Goal: Information Seeking & Learning: Learn about a topic

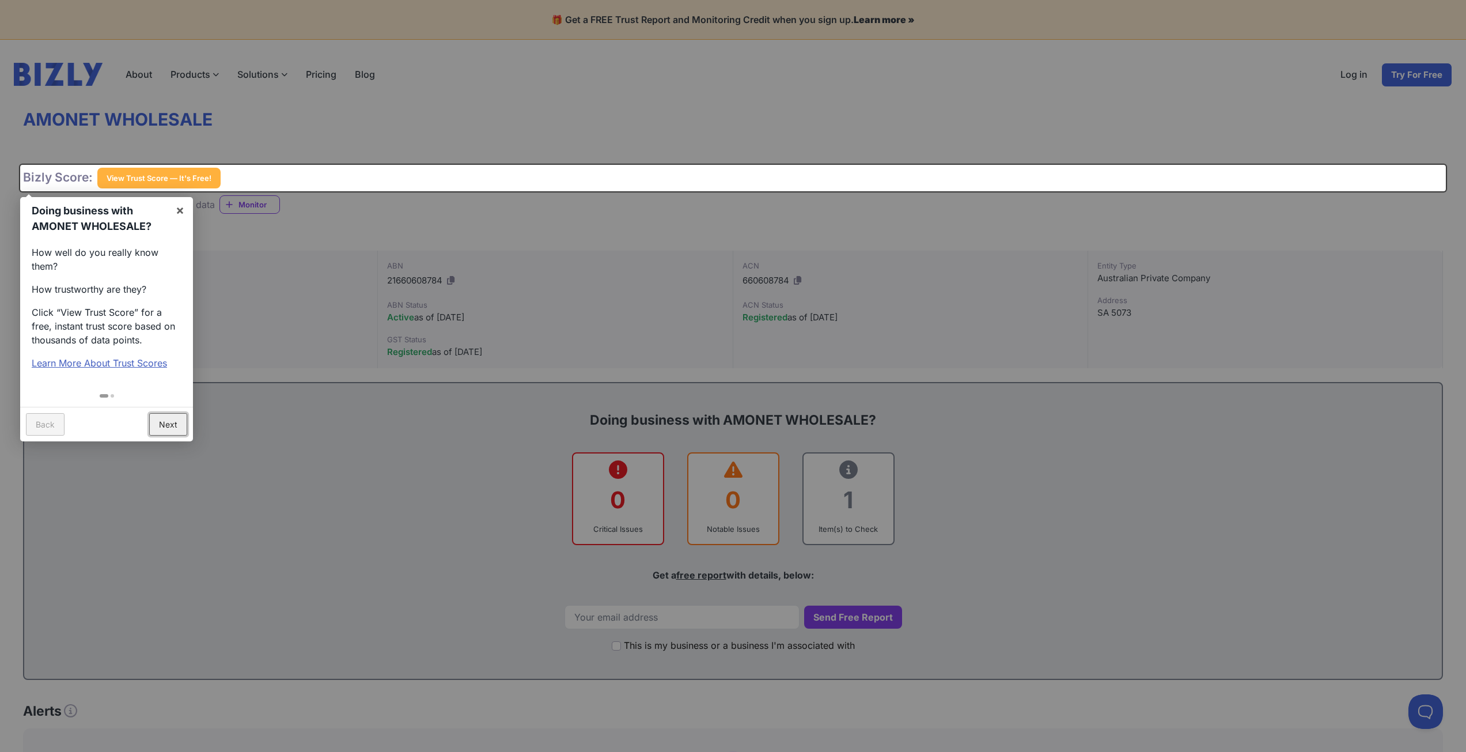
click at [161, 423] on link "Next" at bounding box center [168, 424] width 38 height 22
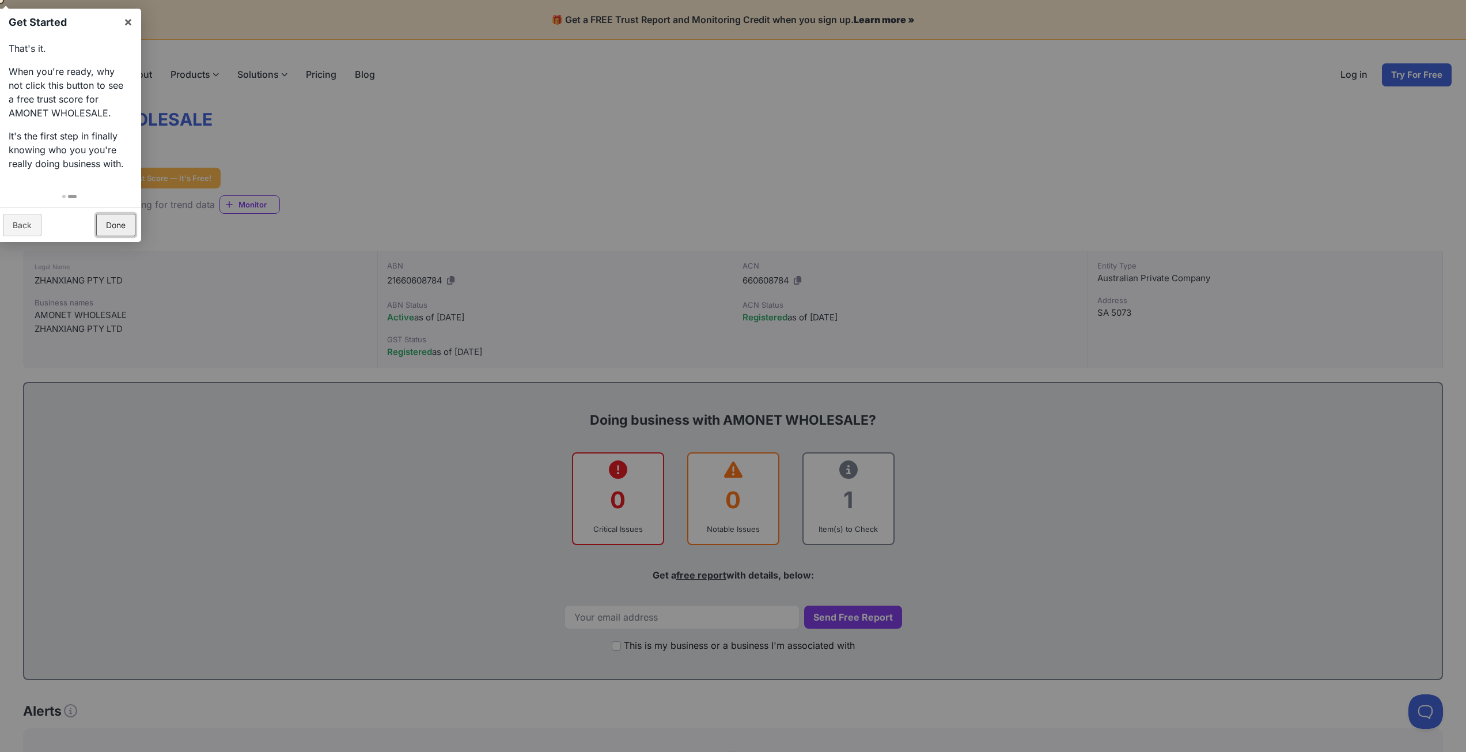
click at [111, 229] on link "Done" at bounding box center [115, 225] width 39 height 22
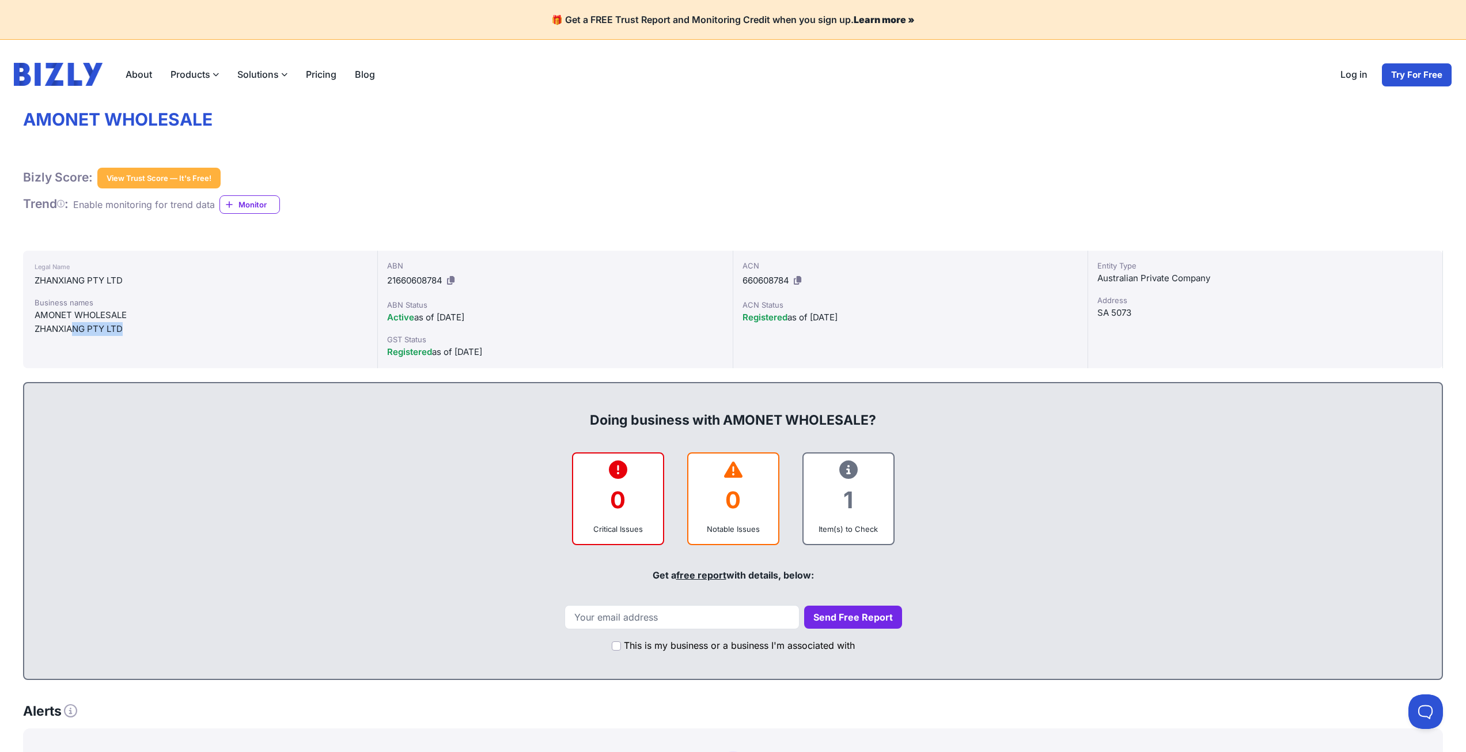
drag, startPoint x: 134, startPoint y: 331, endPoint x: 75, endPoint y: 329, distance: 59.4
click at [75, 329] on div "ZHANXIANG PTY LTD" at bounding box center [200, 329] width 331 height 14
click at [243, 290] on div "Legal Name ZHANXIANG PTY LTD Business names AMONET WHOLESALE ZHANXIANG PTY LTD" at bounding box center [200, 310] width 355 height 118
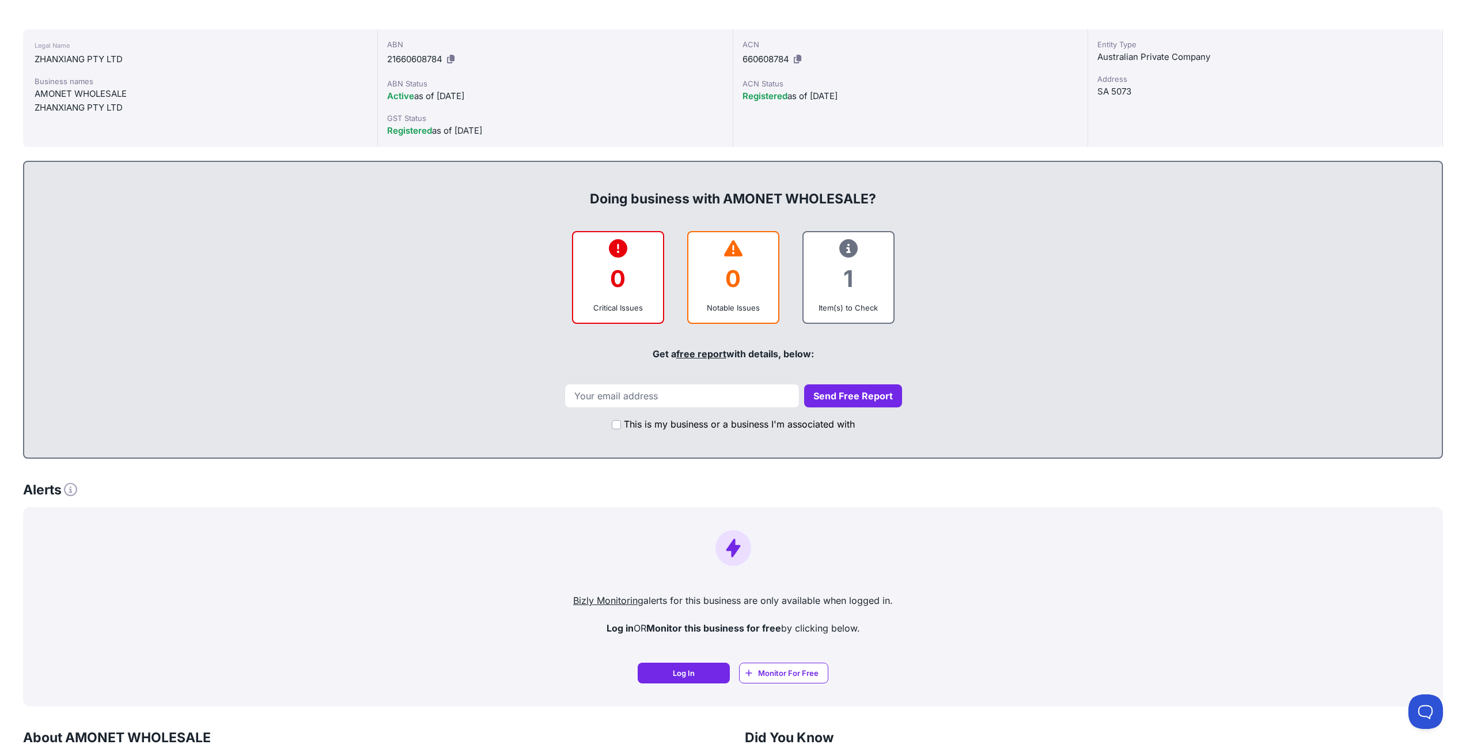
scroll to position [230, 0]
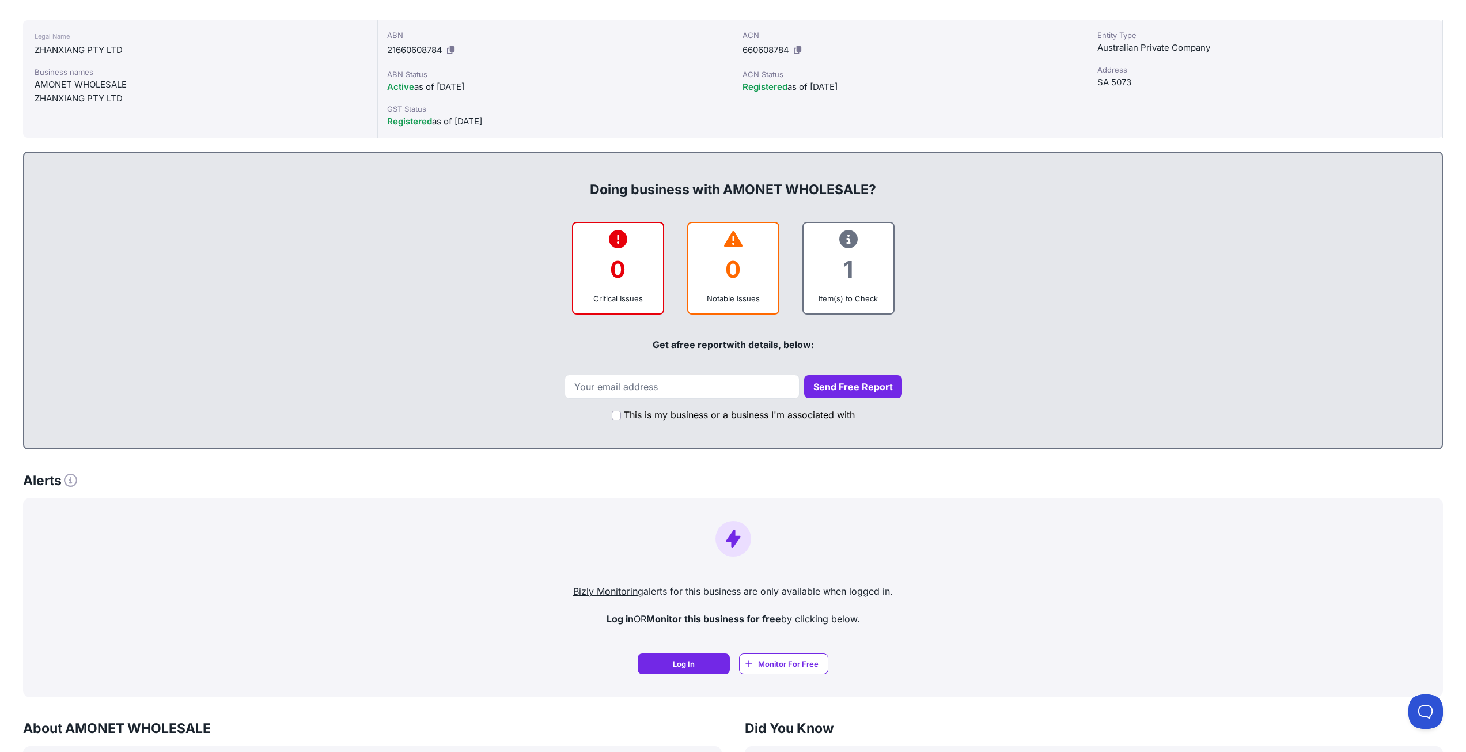
click at [846, 239] on icon at bounding box center [848, 239] width 18 height 1
click at [754, 385] on input "email" at bounding box center [682, 386] width 235 height 24
type input "f"
type input "d"
type input "dchen200135@gmail.com"
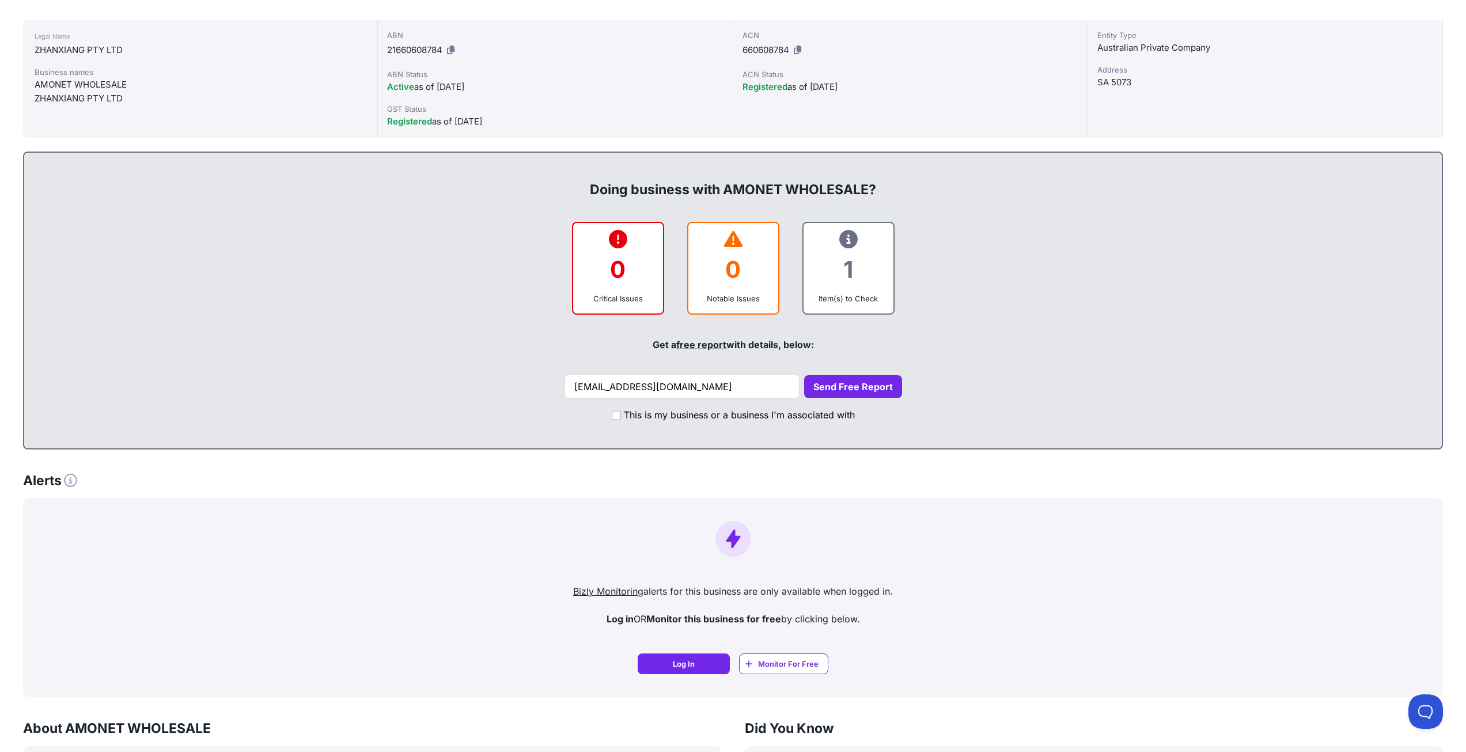
click at [846, 385] on button "Send Free Report" at bounding box center [853, 386] width 98 height 23
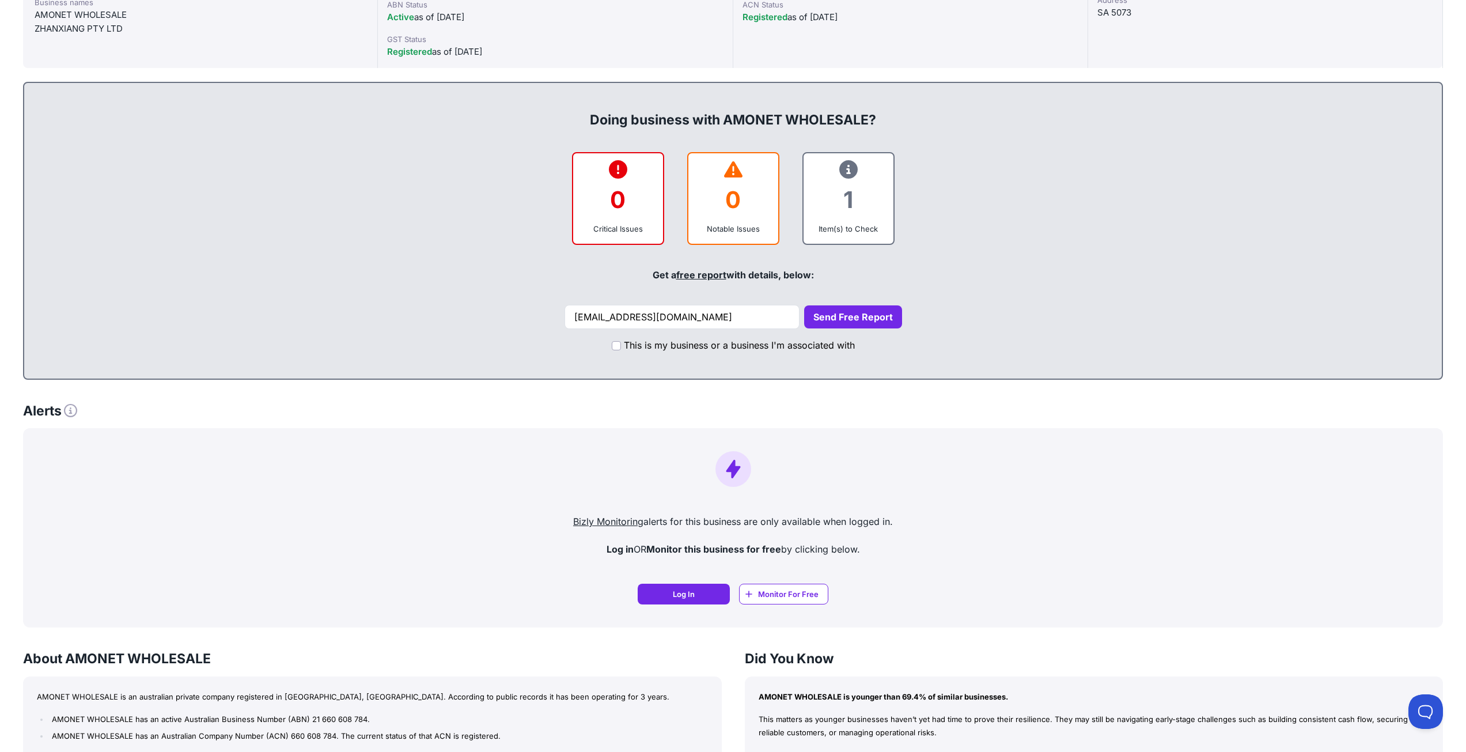
scroll to position [346, 0]
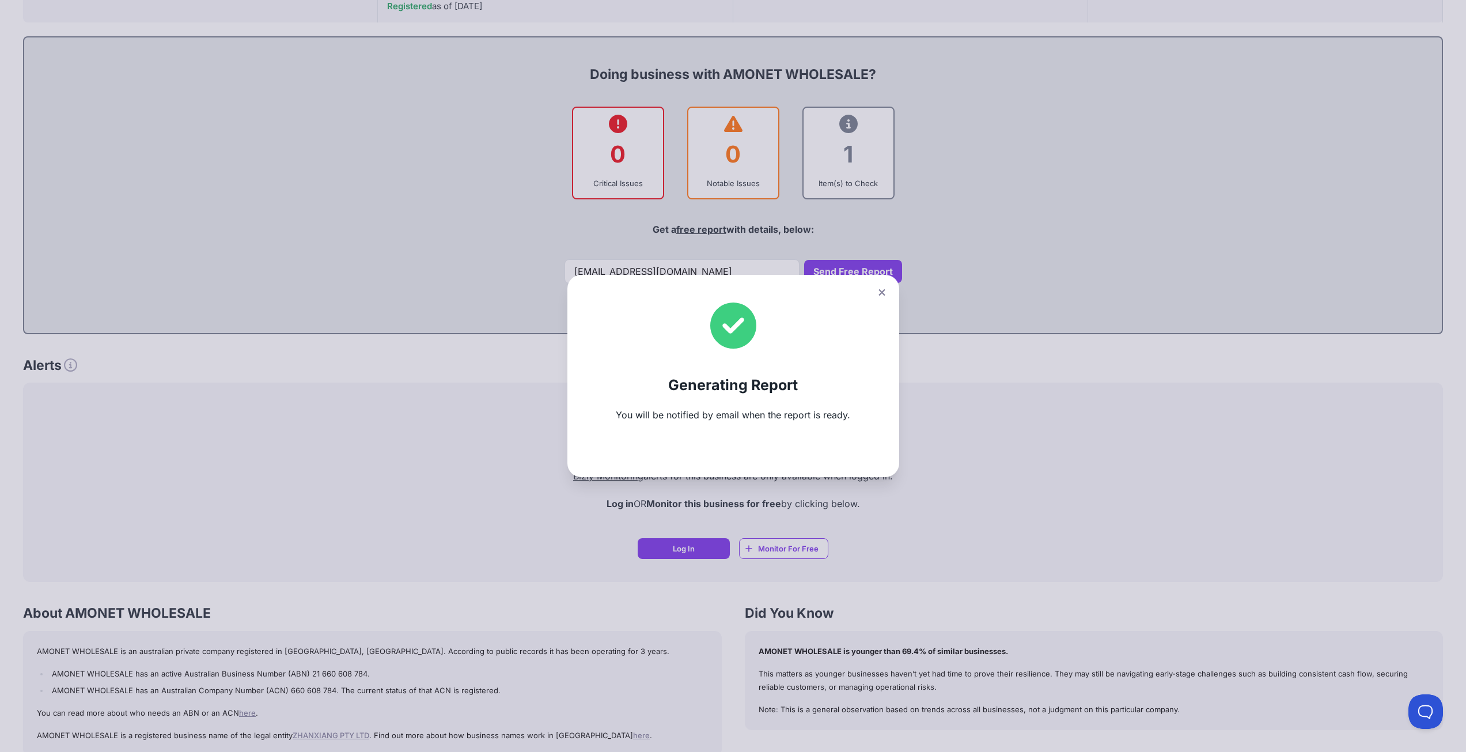
click at [857, 336] on div "Generating Report You will be notified by email when the report is ready." at bounding box center [733, 376] width 332 height 202
click at [884, 290] on icon at bounding box center [882, 292] width 6 height 6
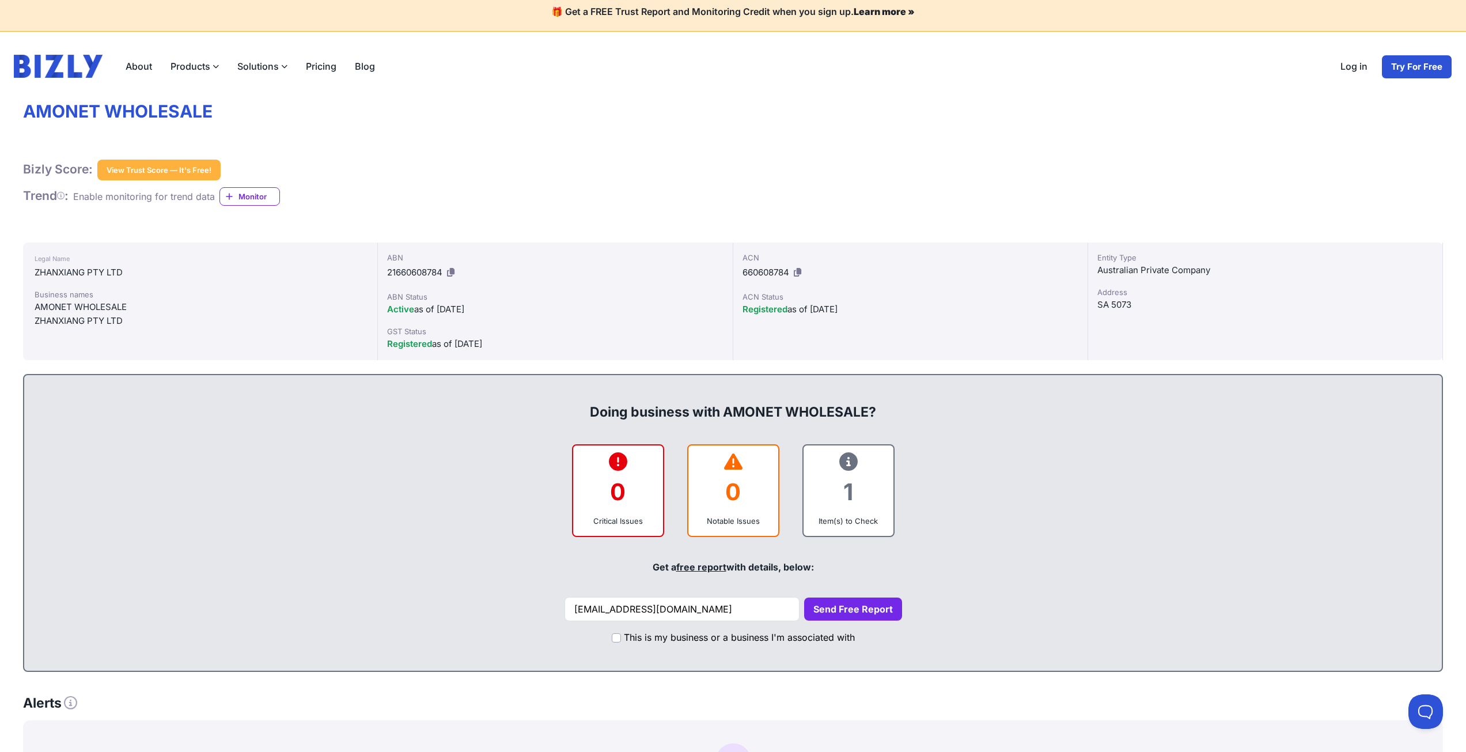
scroll to position [0, 0]
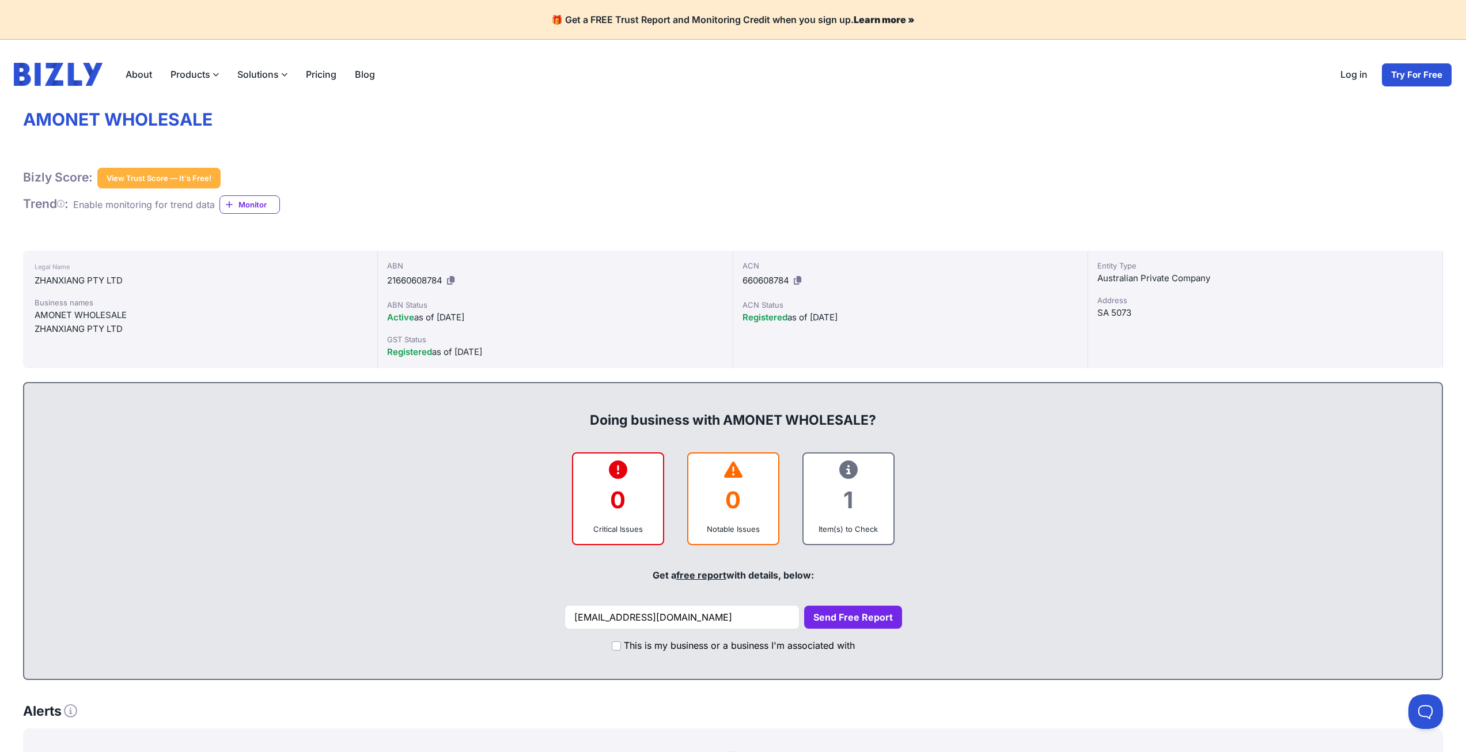
click at [1425, 80] on link "Try For Free" at bounding box center [1417, 75] width 71 height 24
click at [452, 281] on icon at bounding box center [450, 280] width 7 height 9
click at [800, 277] on icon at bounding box center [797, 280] width 7 height 9
click at [298, 201] on div "Bizly Score: View Trust Score — It's Free! View Trust Score — It's Free! Trend …" at bounding box center [733, 191] width 1420 height 46
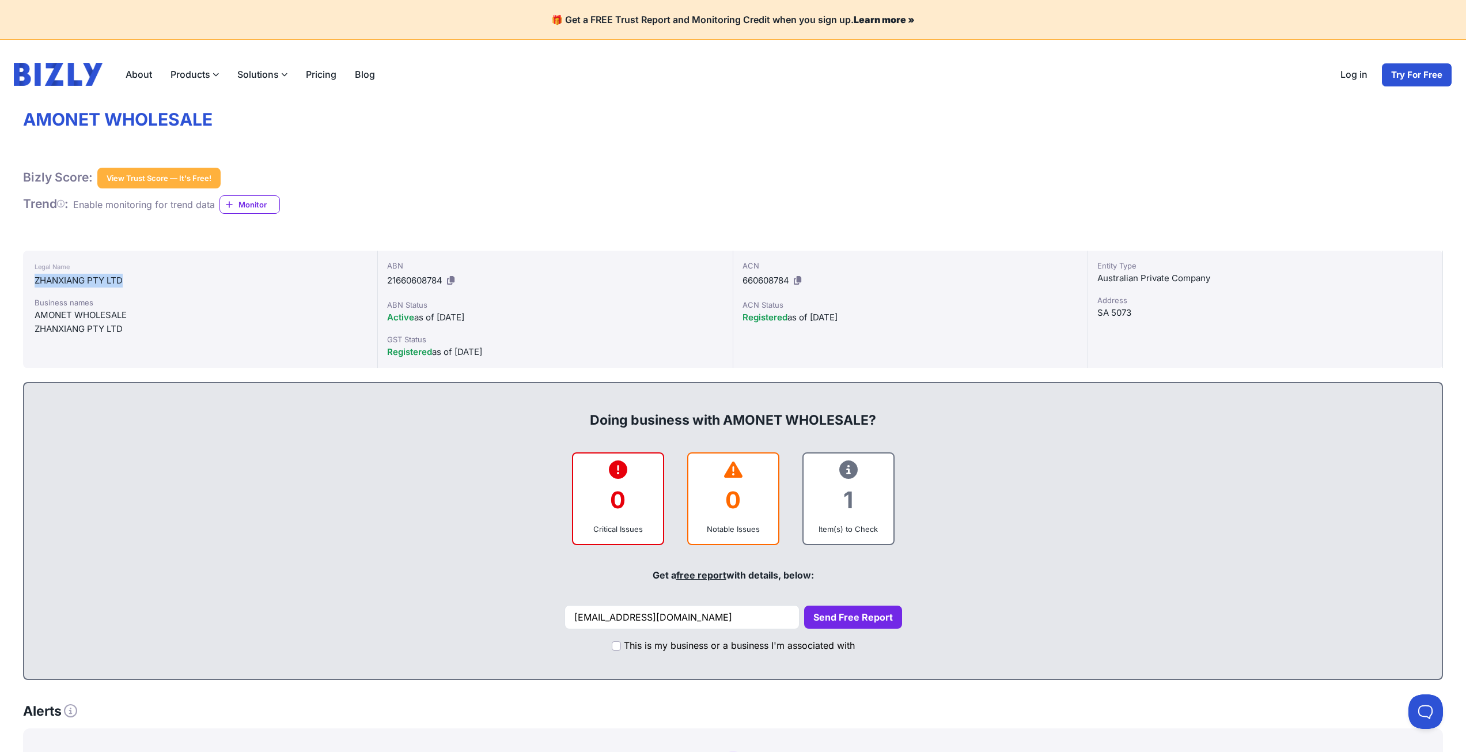
drag, startPoint x: 130, startPoint y: 281, endPoint x: 36, endPoint y: 283, distance: 94.0
click at [36, 283] on div "ZHANXIANG PTY LTD" at bounding box center [200, 281] width 331 height 14
copy div "ZHANXIANG PTY LTD"
drag, startPoint x: 476, startPoint y: 283, endPoint x: 453, endPoint y: 279, distance: 24.0
click at [474, 283] on div "ABN 21660608784" at bounding box center [555, 275] width 336 height 30
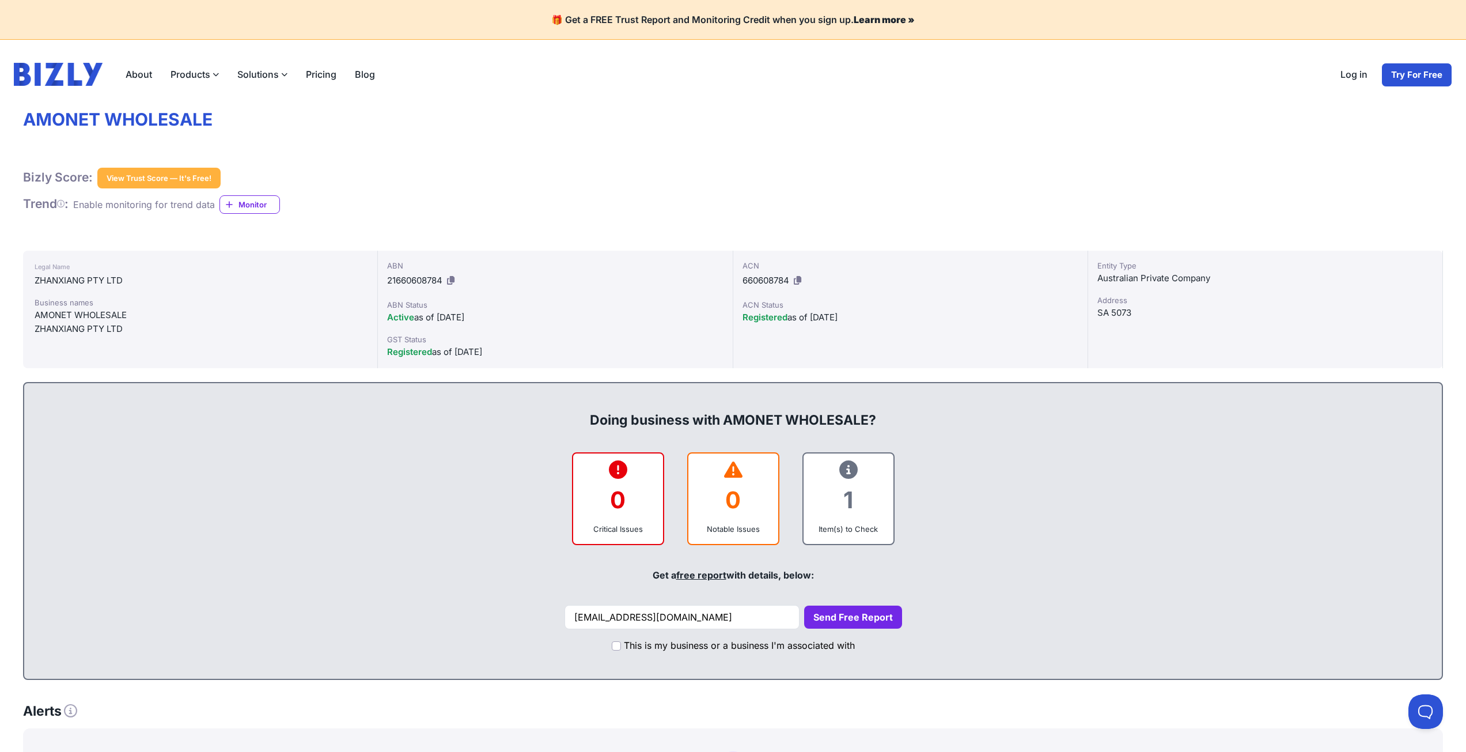
click at [453, 279] on icon at bounding box center [450, 280] width 7 height 9
click at [571, 209] on div "Bizly Score: View Trust Score — It's Free! View Trust Score — It's Free! Trend …" at bounding box center [733, 191] width 1420 height 46
click at [572, 278] on div "ABN 21660608784" at bounding box center [555, 275] width 336 height 30
click at [801, 279] on icon at bounding box center [797, 280] width 7 height 9
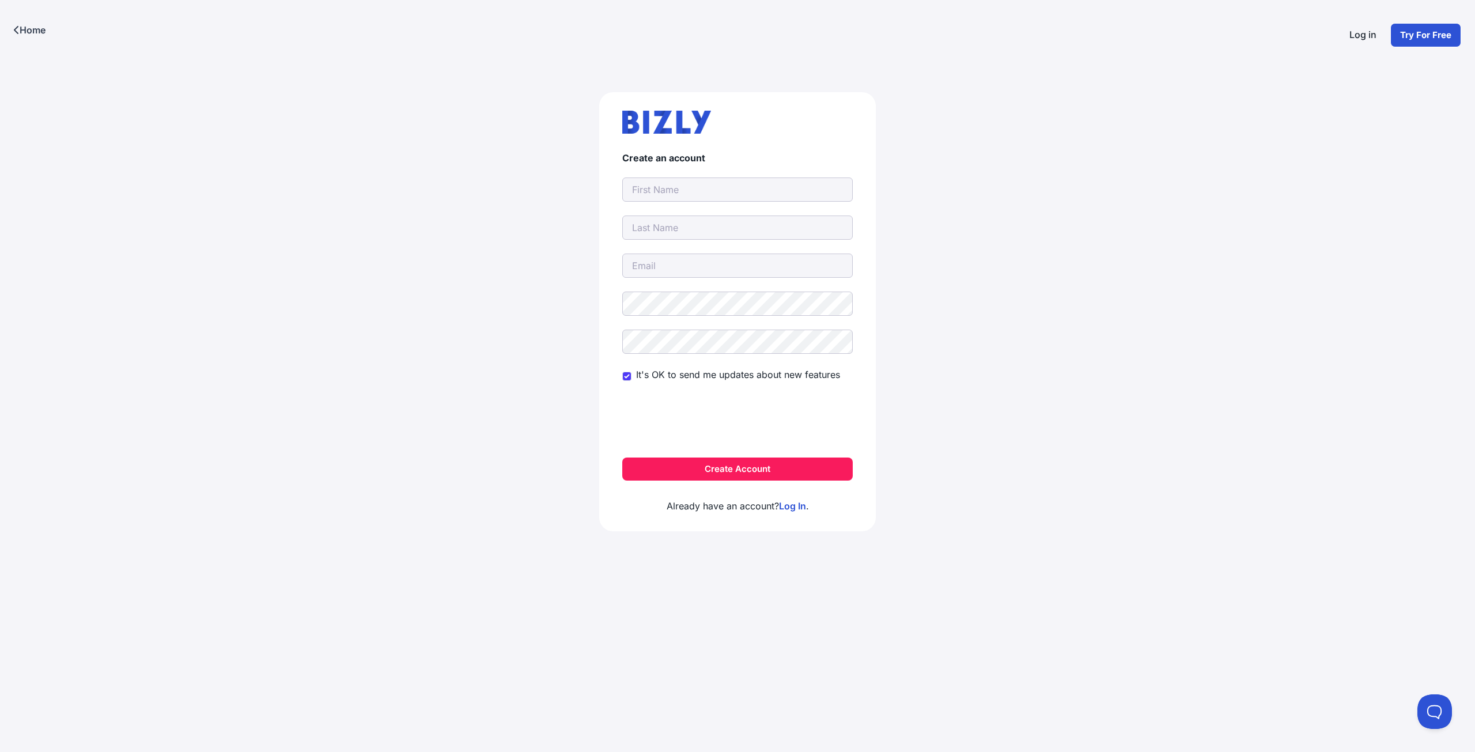
click at [17, 36] on link "Home" at bounding box center [29, 30] width 59 height 60
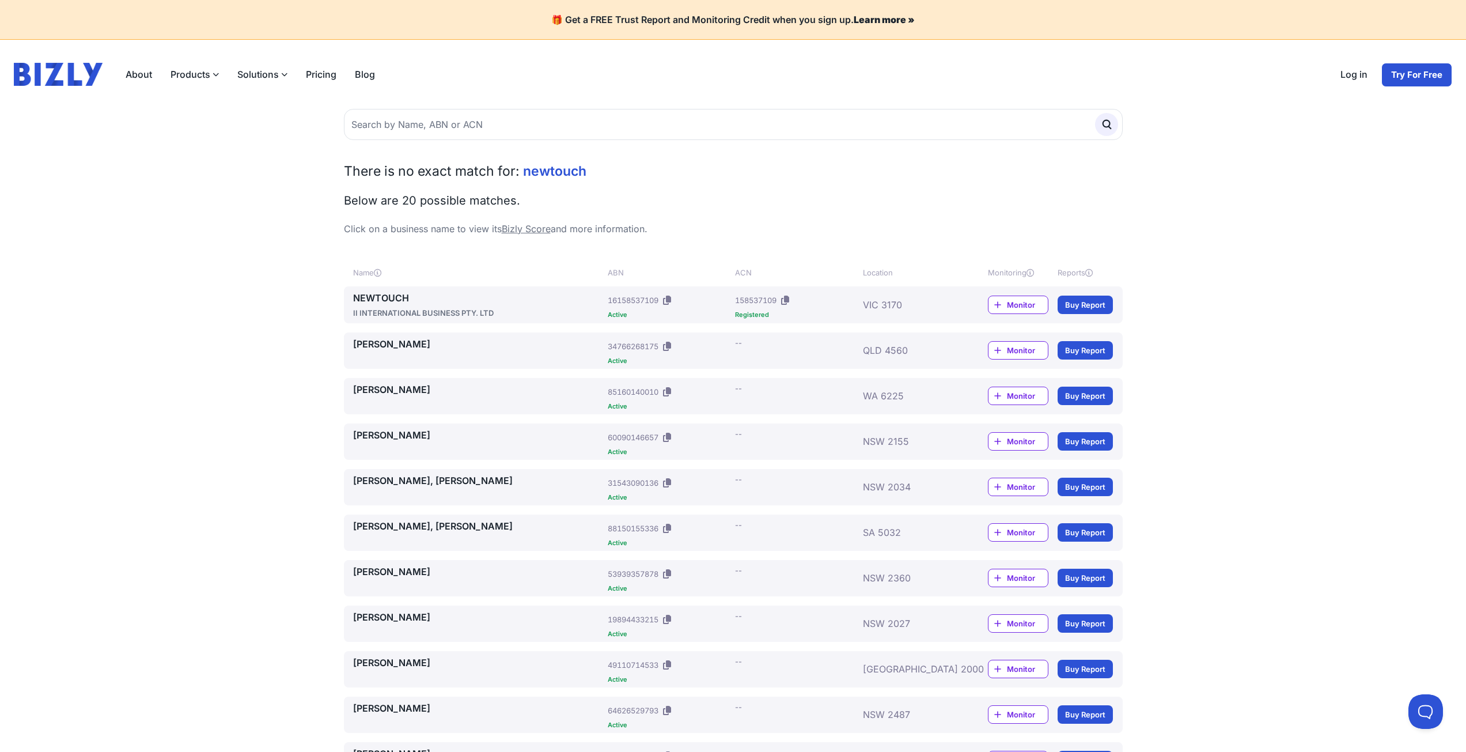
click at [777, 305] on div "158537109" at bounding box center [755, 300] width 41 height 12
click at [374, 301] on link "NEWTOUCH" at bounding box center [478, 298] width 251 height 14
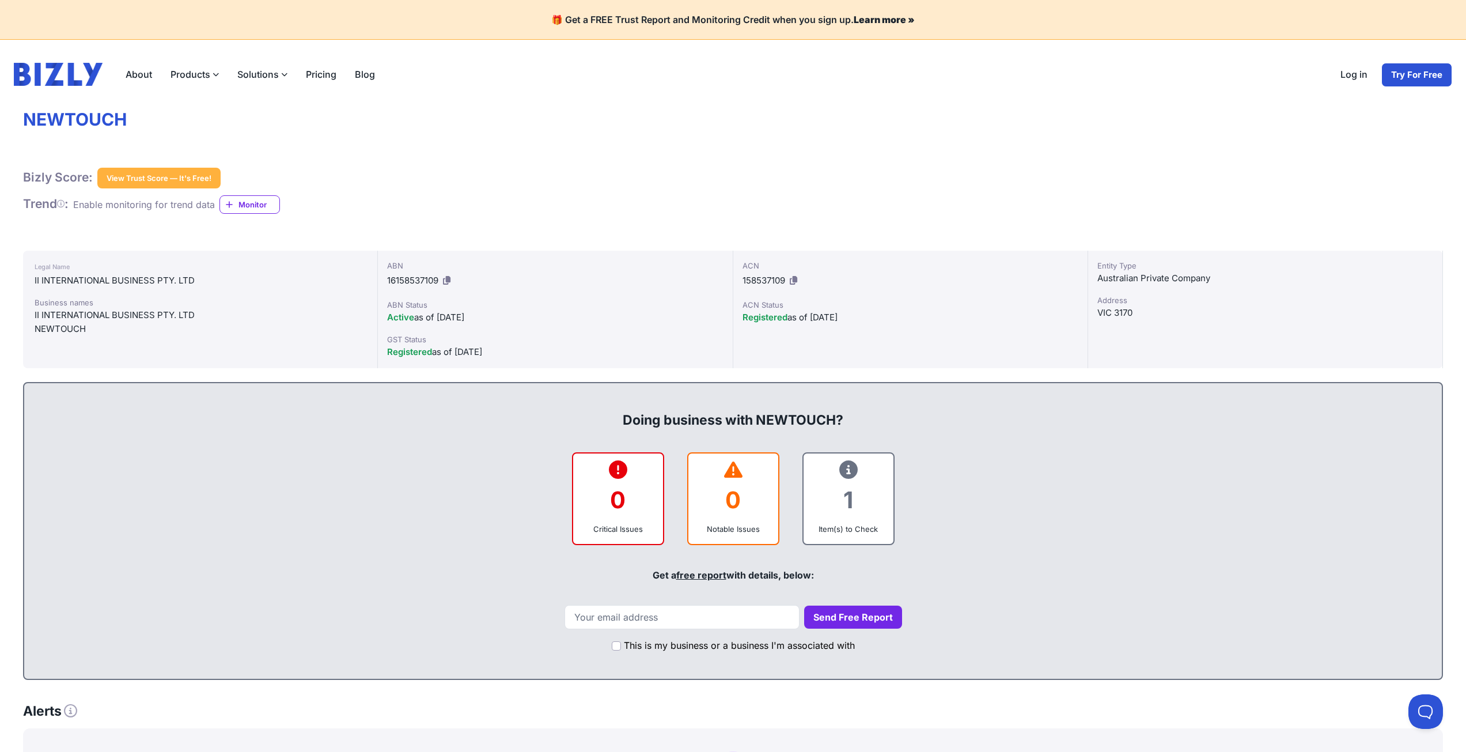
drag, startPoint x: 528, startPoint y: 353, endPoint x: 456, endPoint y: 309, distance: 84.1
click at [456, 309] on div "ABN 16158537109 ABN Status Active as of [DATE] GST Status Registered as of [DAT…" at bounding box center [555, 310] width 355 height 118
drag, startPoint x: 1094, startPoint y: 277, endPoint x: 1193, endPoint y: 325, distance: 110.8
click at [1193, 325] on div "Entity Type Australian Private Company [GEOGRAPHIC_DATA]" at bounding box center [1265, 310] width 355 height 118
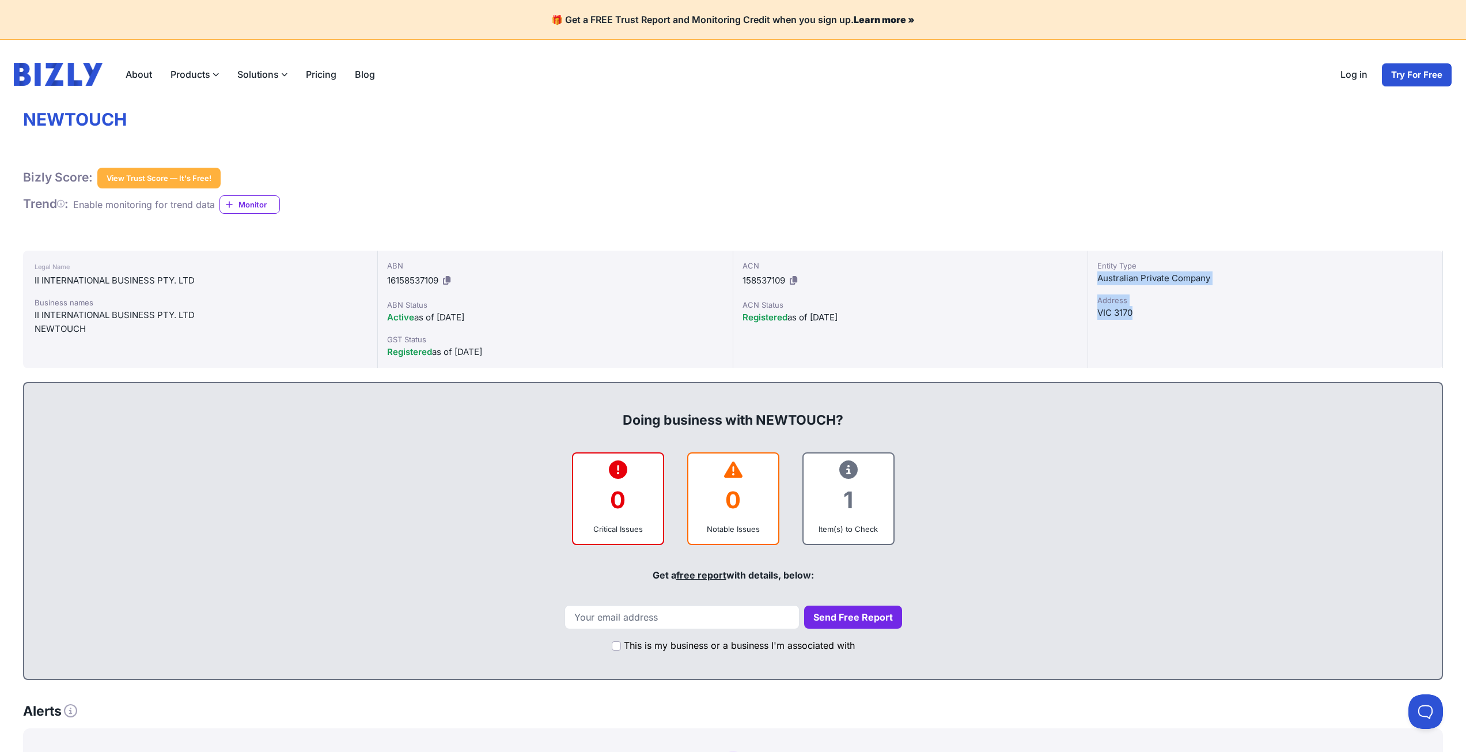
click at [1192, 325] on div "Entity Type Australian Private Company [GEOGRAPHIC_DATA]" at bounding box center [1265, 310] width 355 height 118
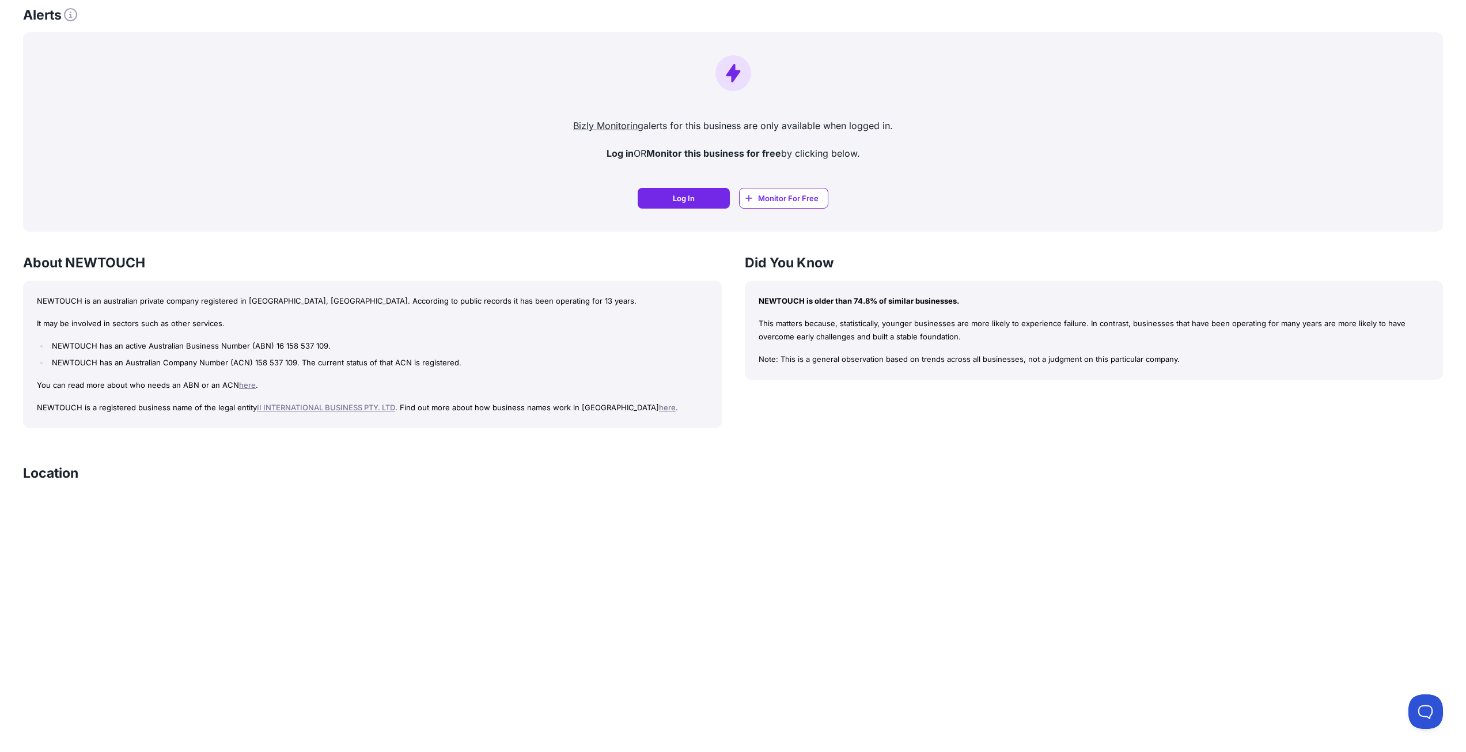
scroll to position [749, 0]
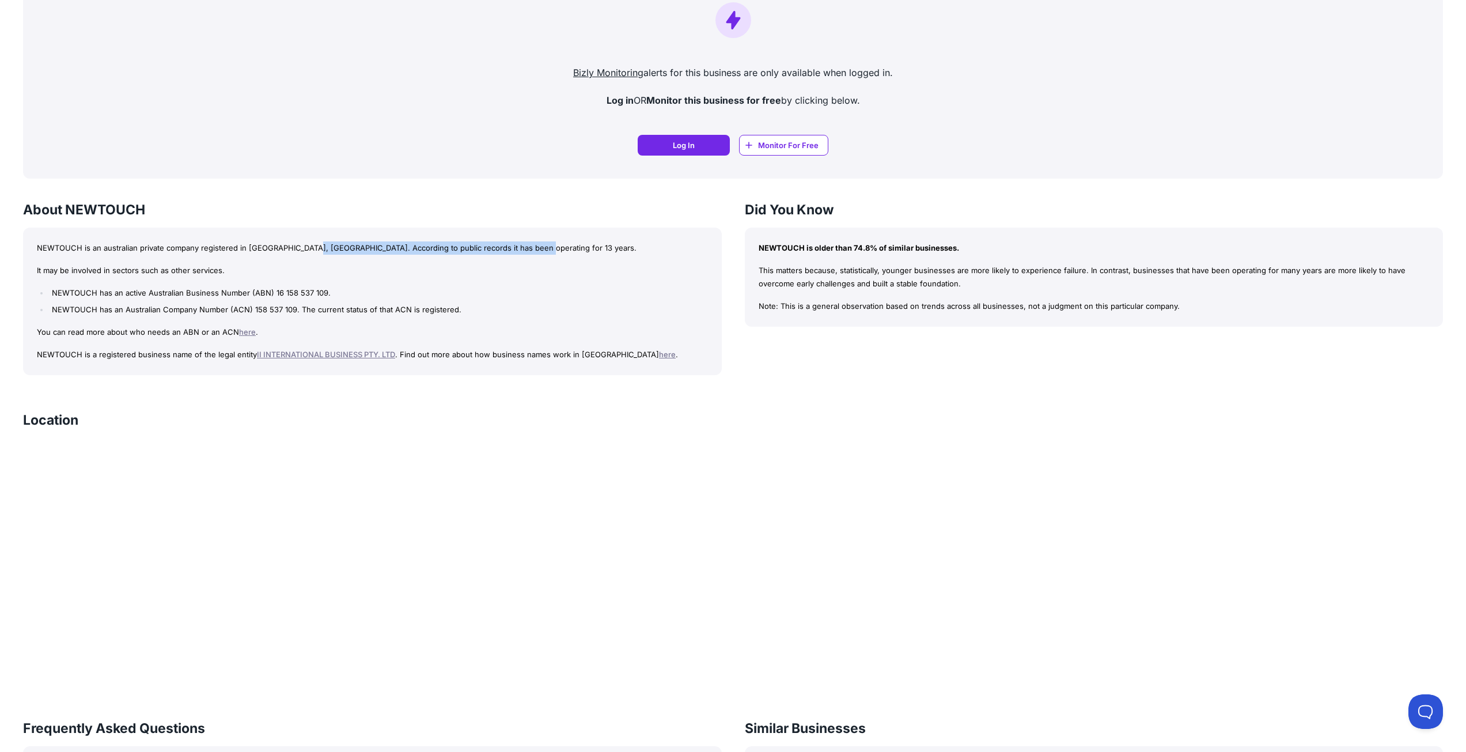
drag, startPoint x: 297, startPoint y: 249, endPoint x: 515, endPoint y: 249, distance: 217.8
click at [515, 249] on p "NEWTOUCH is an australian private company registered in [GEOGRAPHIC_DATA], [GEO…" at bounding box center [372, 247] width 671 height 13
drag, startPoint x: 53, startPoint y: 270, endPoint x: 245, endPoint y: 278, distance: 192.0
click at [245, 278] on div "NEWTOUCH is an australian private company registered in [GEOGRAPHIC_DATA], [GEO…" at bounding box center [372, 301] width 699 height 147
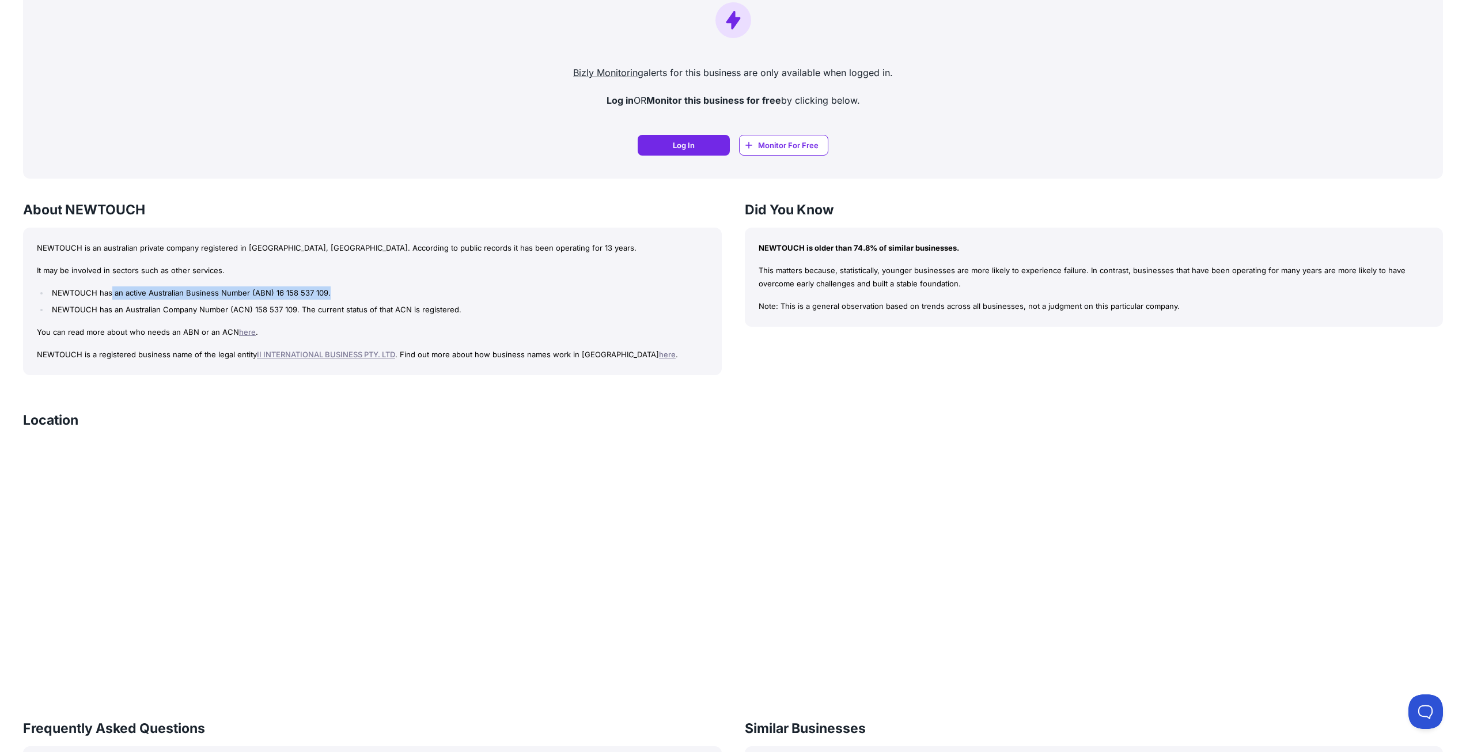
drag, startPoint x: 111, startPoint y: 292, endPoint x: 260, endPoint y: 305, distance: 149.2
click at [328, 293] on li "NEWTOUCH has an active Australian Business Number (ABN) 16 158 537 109." at bounding box center [378, 292] width 659 height 13
drag, startPoint x: 86, startPoint y: 318, endPoint x: 154, endPoint y: 309, distance: 68.5
click at [154, 309] on div "NEWTOUCH is an australian private company registered in VIC, Australia. Accordi…" at bounding box center [372, 301] width 699 height 147
click at [154, 309] on li "NEWTOUCH has an Australian Company Number (ACN) 158 537 109. The current status…" at bounding box center [378, 309] width 659 height 13
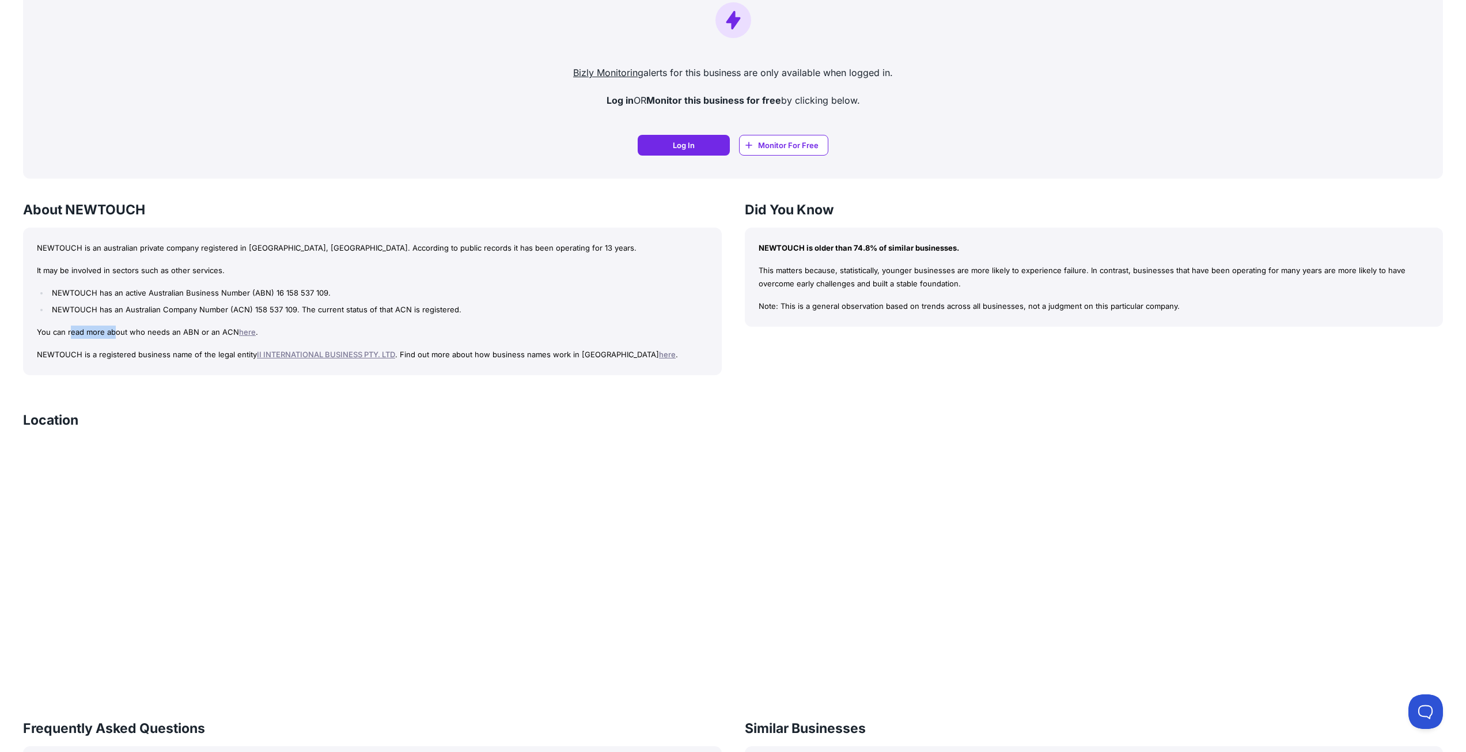
drag, startPoint x: 69, startPoint y: 331, endPoint x: 113, endPoint y: 330, distance: 44.4
click at [113, 330] on p "You can read more about who needs an ABN or an ACN here ." at bounding box center [372, 332] width 671 height 13
drag, startPoint x: 98, startPoint y: 356, endPoint x: 238, endPoint y: 354, distance: 140.0
click at [238, 354] on p "NEWTOUCH is a registered business name of the legal entity II INTERNATIONAL BUS…" at bounding box center [372, 354] width 671 height 13
drag, startPoint x: 455, startPoint y: 360, endPoint x: 574, endPoint y: 358, distance: 119.3
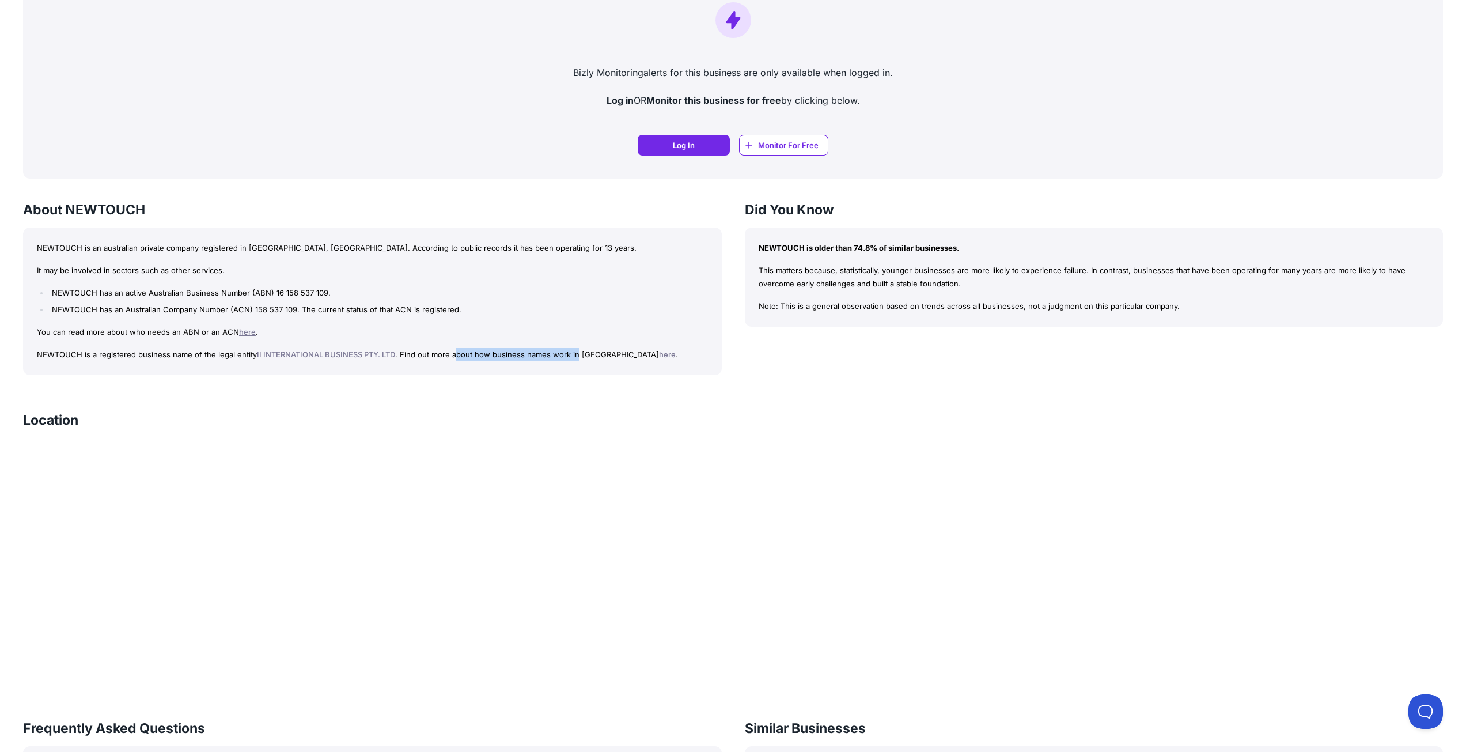
click at [574, 358] on p "NEWTOUCH is a registered business name of the legal entity II INTERNATIONAL BUS…" at bounding box center [372, 354] width 671 height 13
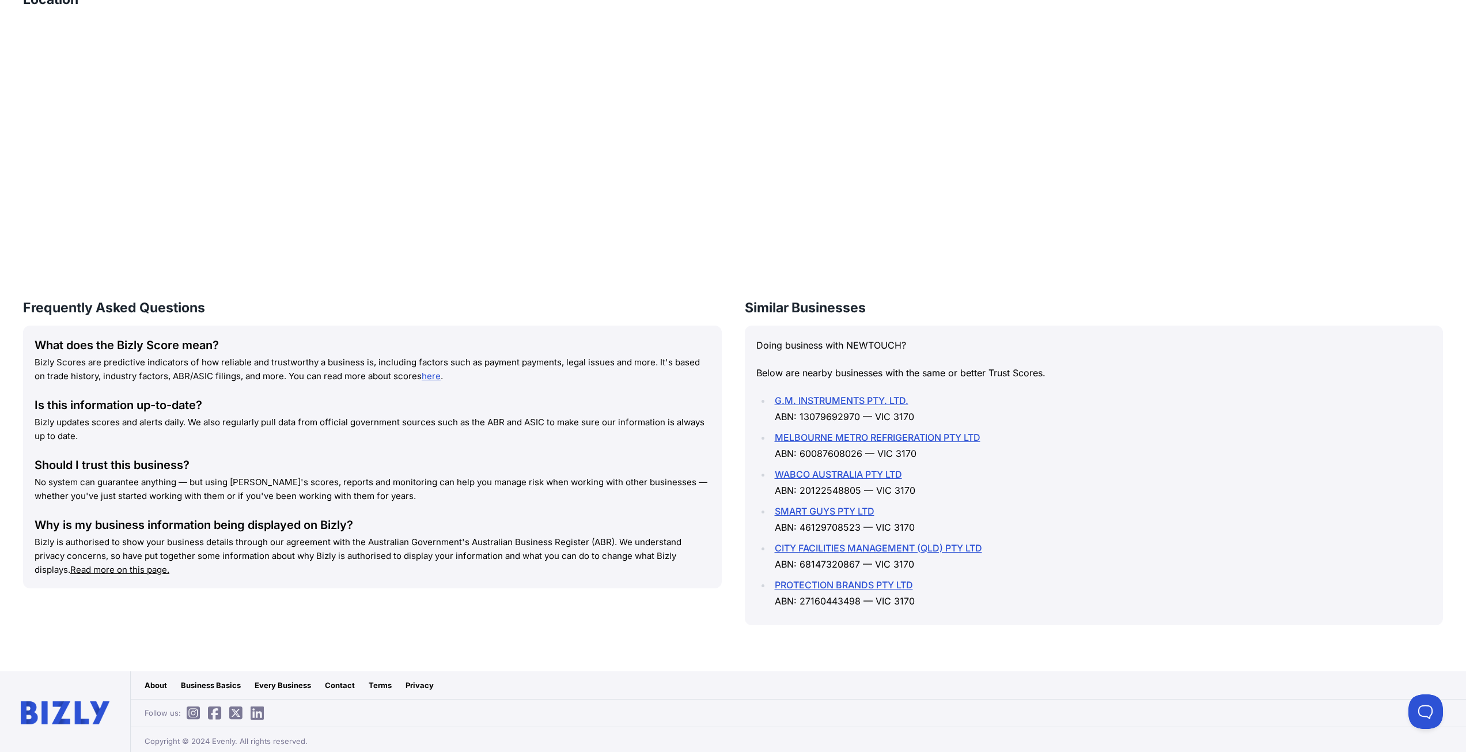
scroll to position [1172, 0]
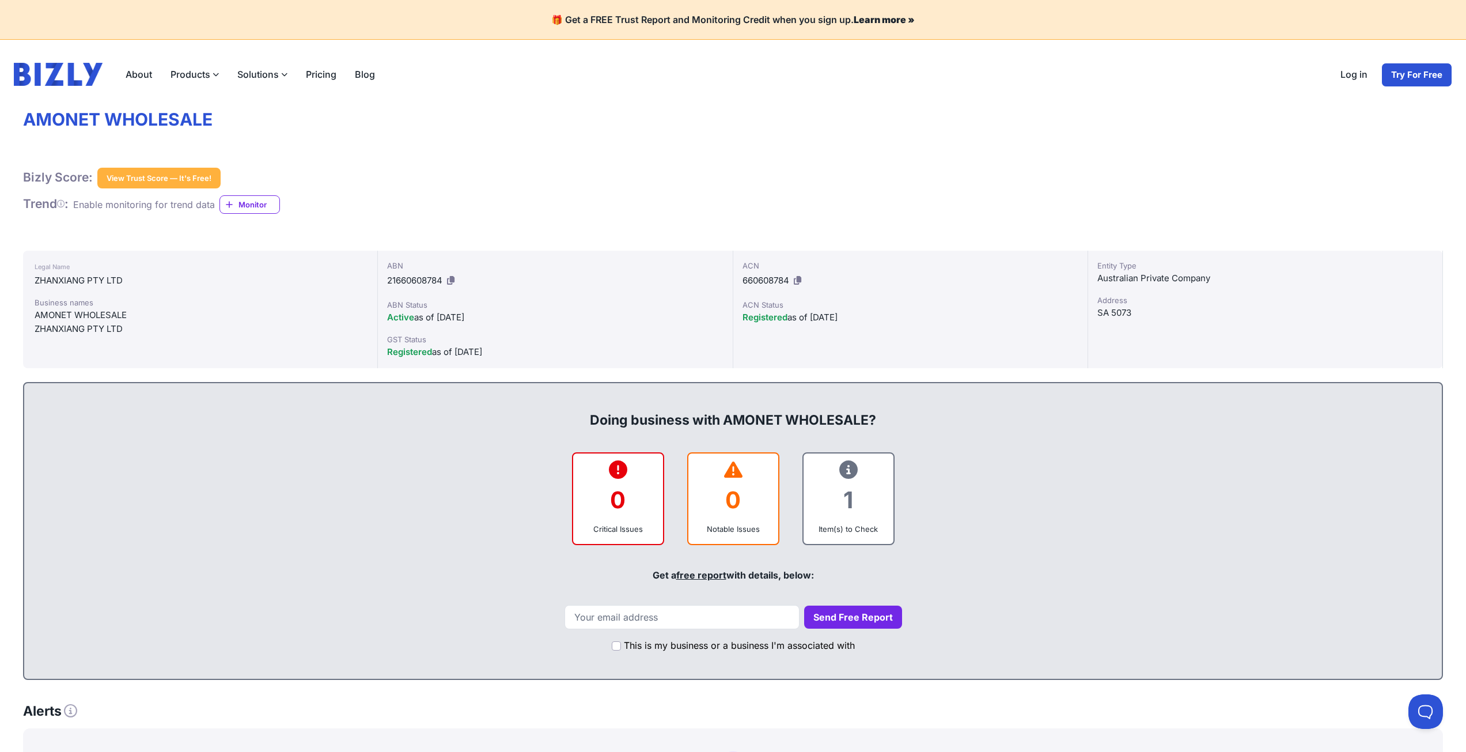
click at [62, 69] on img at bounding box center [58, 74] width 89 height 23
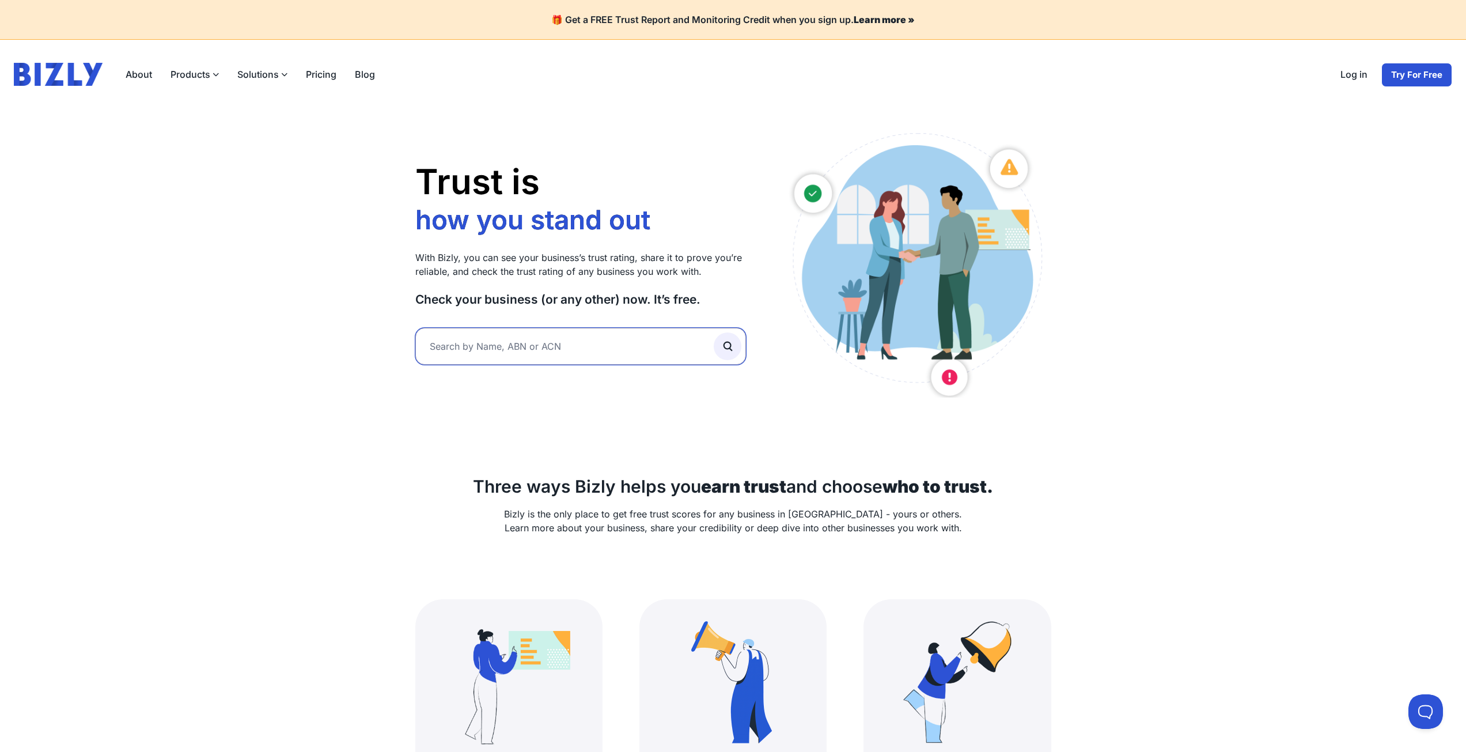
click at [447, 353] on input "text" at bounding box center [580, 346] width 331 height 37
type input "DFOR PTY LTD"
click at [721, 351] on icon "submit" at bounding box center [727, 346] width 13 height 13
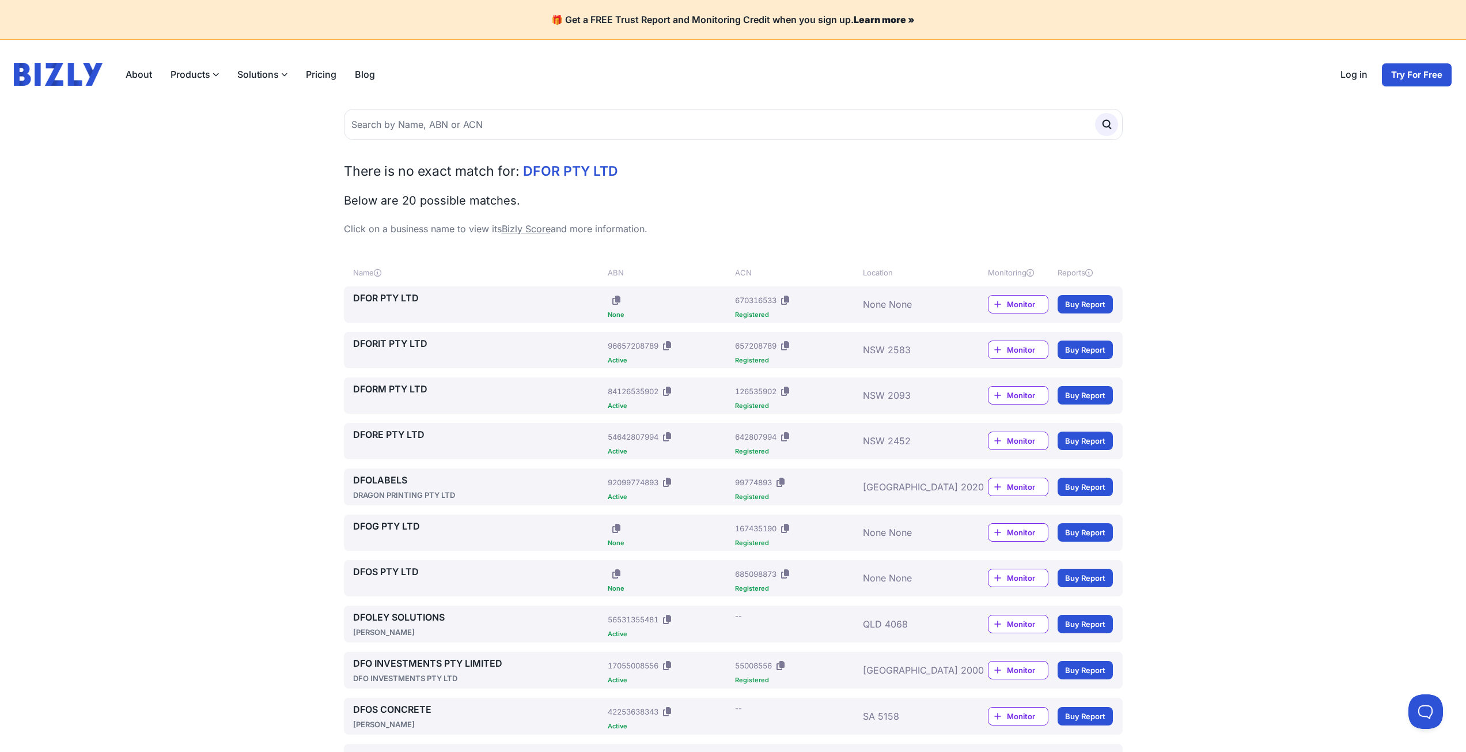
click at [748, 301] on div "670316533" at bounding box center [755, 300] width 41 height 12
click at [789, 299] on icon at bounding box center [785, 300] width 8 height 9
click at [750, 298] on div "670316533" at bounding box center [755, 300] width 41 height 12
click at [744, 313] on div "Registered" at bounding box center [796, 315] width 123 height 6
click at [374, 296] on link "DFOR PTY LTD" at bounding box center [478, 298] width 251 height 14
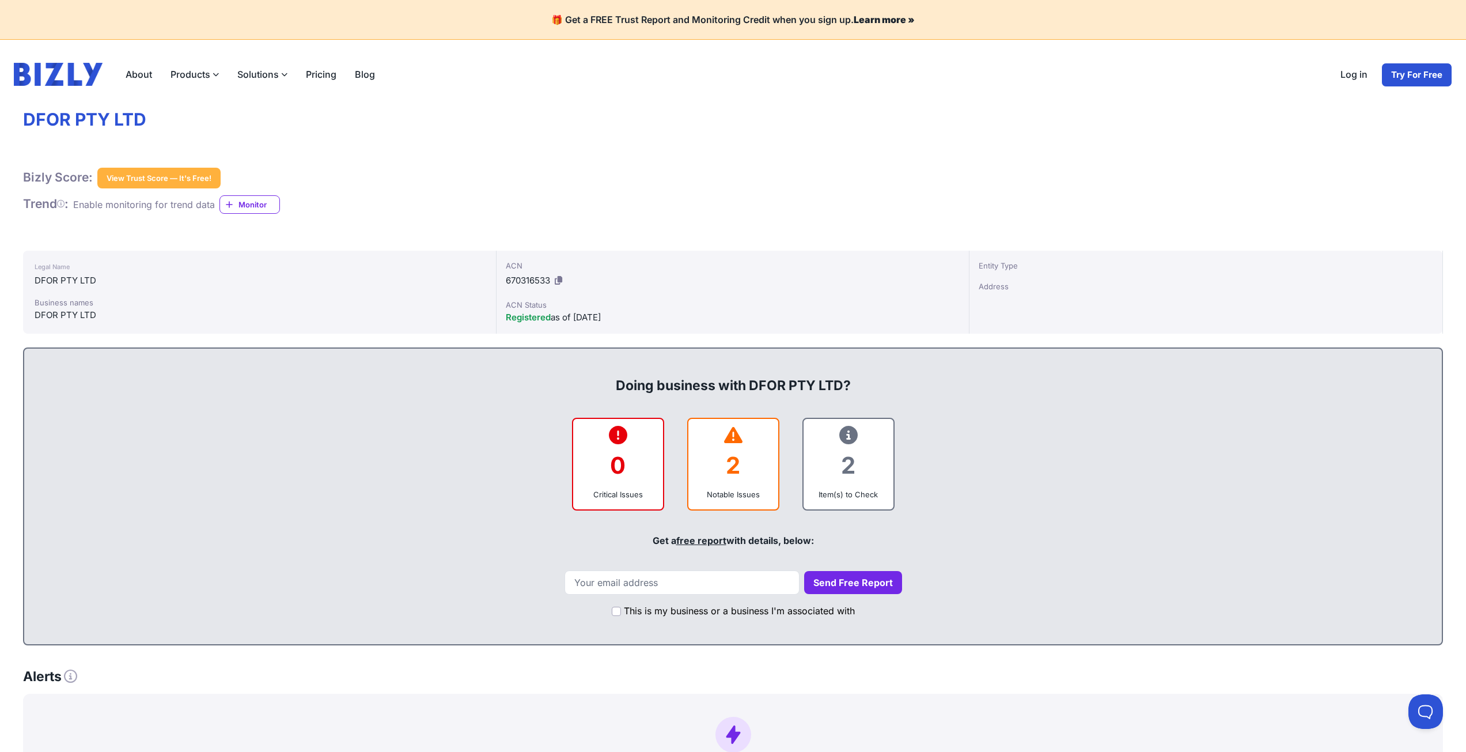
click at [329, 116] on h1 "DFOR PTY LTD" at bounding box center [733, 120] width 1420 height 22
drag, startPoint x: 847, startPoint y: 429, endPoint x: 848, endPoint y: 445, distance: 16.2
click at [848, 435] on icon at bounding box center [848, 435] width 18 height 1
click at [843, 485] on div "2" at bounding box center [848, 465] width 71 height 47
click at [841, 500] on div "2 Item(s) to Check" at bounding box center [849, 464] width 92 height 93
